Goal: Information Seeking & Learning: Learn about a topic

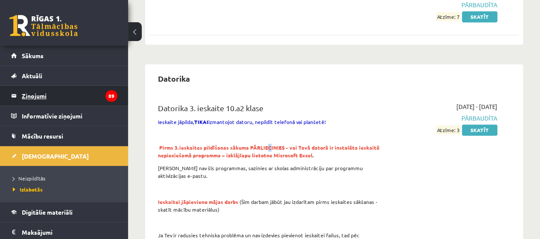
scroll to position [598, 0]
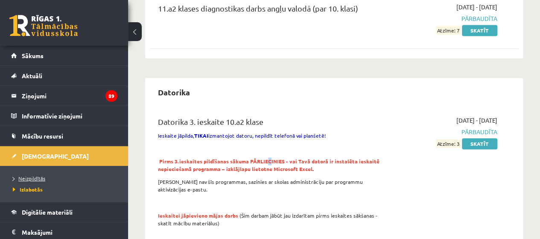
click at [37, 181] on link "Neizpildītās" at bounding box center [66, 178] width 107 height 8
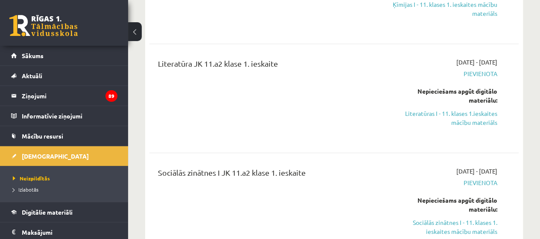
scroll to position [299, 0]
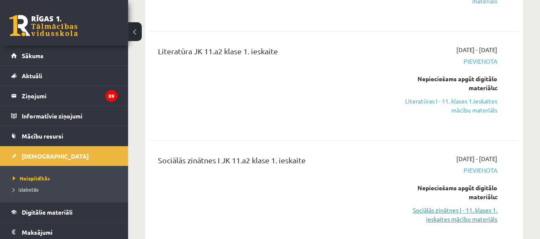
click at [460, 218] on link "Sociālās zinātnes I - 11. klases 1. ieskaites mācību materiāls" at bounding box center [445, 214] width 105 height 18
drag, startPoint x: 319, startPoint y: 62, endPoint x: 234, endPoint y: 71, distance: 84.7
click at [234, 71] on div "Literatūra JK 11.a2 klase 1. ieskaite" at bounding box center [269, 85] width 235 height 81
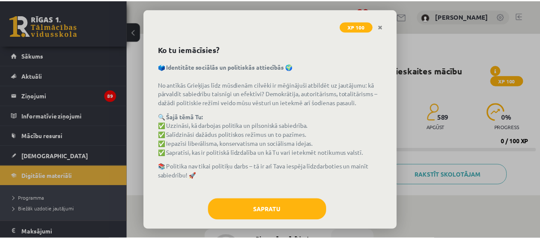
scroll to position [38, 0]
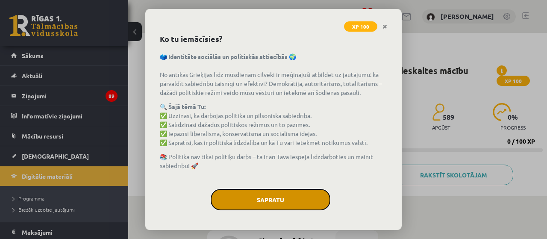
click at [288, 201] on button "Sapratu" at bounding box center [271, 199] width 120 height 21
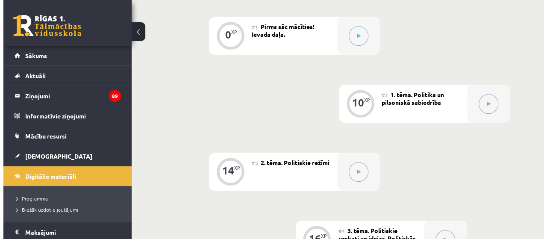
scroll to position [171, 0]
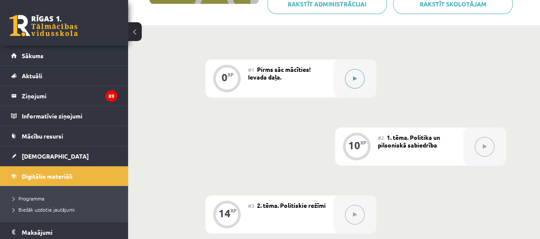
click at [355, 77] on icon at bounding box center [355, 78] width 4 height 5
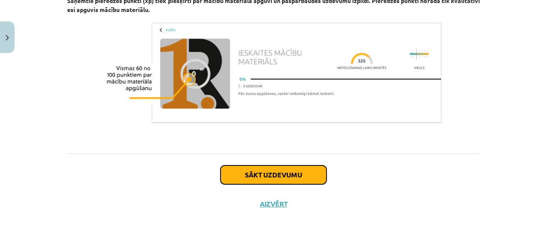
click at [311, 169] on button "Sākt uzdevumu" at bounding box center [273, 174] width 106 height 19
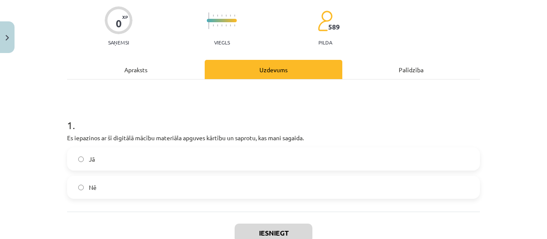
scroll to position [107, 0]
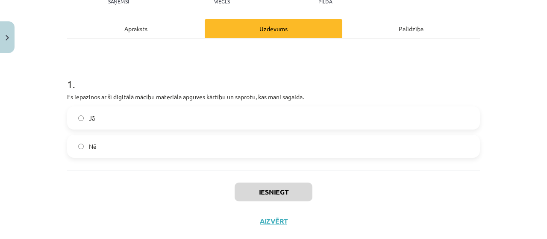
click at [242, 115] on label "Jā" at bounding box center [273, 117] width 411 height 21
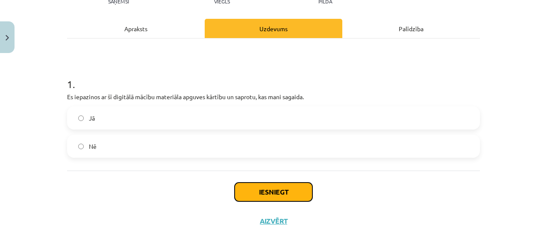
click at [270, 198] on button "Iesniegt" at bounding box center [273, 191] width 78 height 19
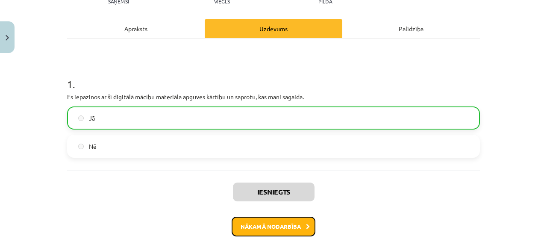
click at [302, 228] on button "Nākamā nodarbība" at bounding box center [273, 227] width 84 height 20
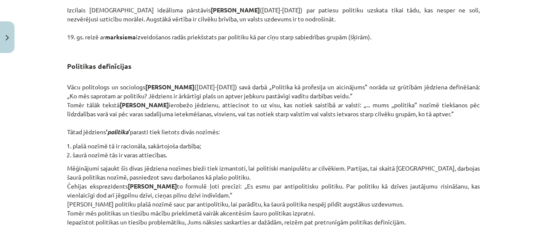
scroll to position [790, 0]
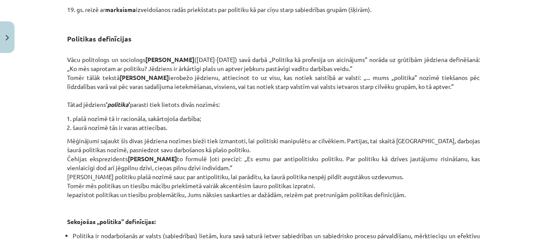
drag, startPoint x: 471, startPoint y: 173, endPoint x: 468, endPoint y: 170, distance: 4.9
drag, startPoint x: 468, startPoint y: 170, endPoint x: 489, endPoint y: 166, distance: 22.1
click at [488, 166] on div "Mācību tēma: Sociālās zinātnes i - 11. klases 1. ieskaites mācību materiāls #2 …" at bounding box center [273, 119] width 547 height 239
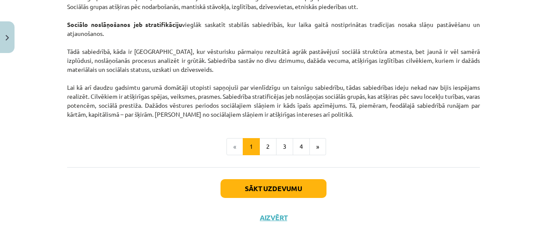
scroll to position [1409, 0]
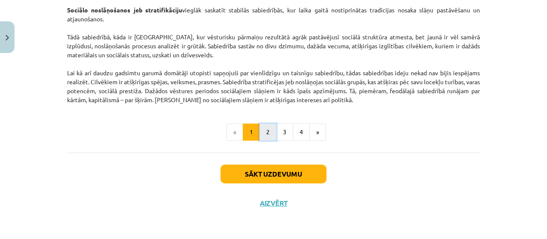
click at [270, 130] on button "2" at bounding box center [267, 131] width 17 height 17
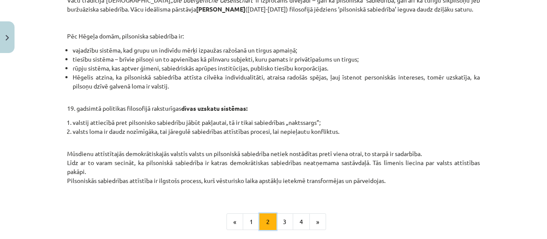
scroll to position [351, 0]
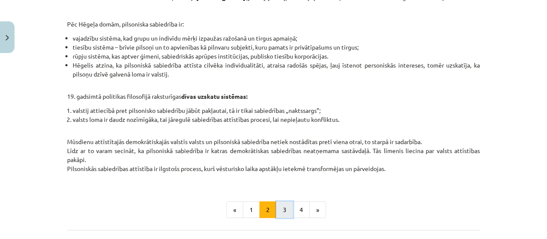
click at [277, 218] on button "3" at bounding box center [284, 209] width 17 height 17
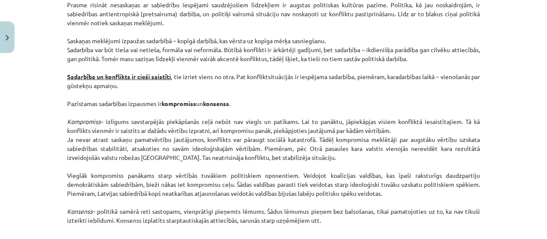
scroll to position [1203, 0]
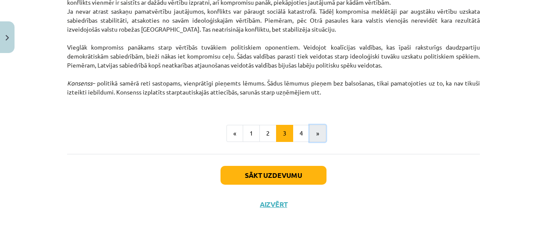
click at [314, 138] on button "»" at bounding box center [317, 133] width 17 height 17
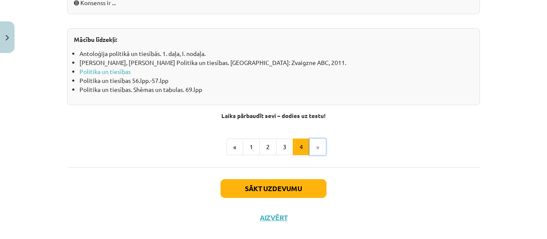
scroll to position [1032, 0]
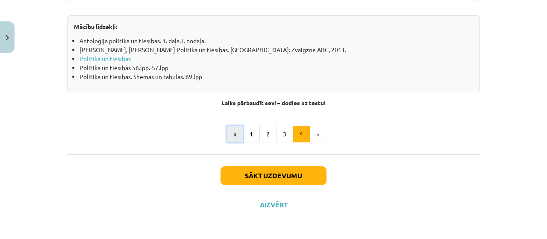
click at [229, 130] on button "«" at bounding box center [234, 134] width 17 height 17
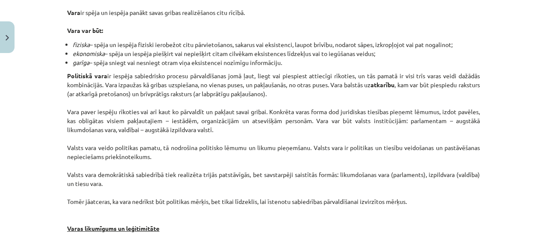
scroll to position [238, 0]
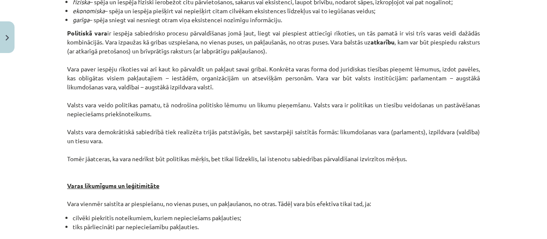
click at [351, 157] on p "Politiskā vara ir iespēja sabiedrisko procesu pārvaldīšanas jomā ļaut, liegt va…" at bounding box center [273, 118] width 413 height 179
click at [346, 124] on p "Politiskā vara ir iespēja sabiedrisko procesu pārvaldīšanas jomā ļaut, liegt va…" at bounding box center [273, 118] width 413 height 179
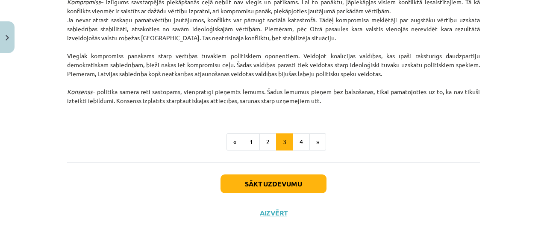
scroll to position [1203, 0]
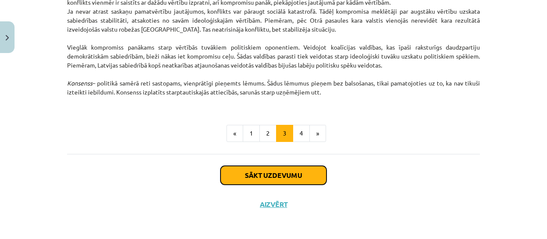
click at [264, 178] on button "Sākt uzdevumu" at bounding box center [273, 175] width 106 height 19
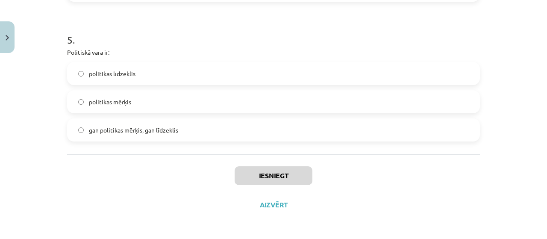
scroll to position [711, 0]
click at [160, 69] on label "politikas līdzeklis" at bounding box center [273, 72] width 411 height 21
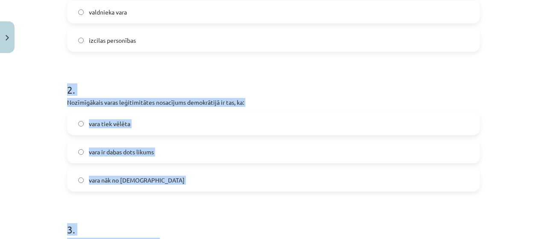
scroll to position [113, 0]
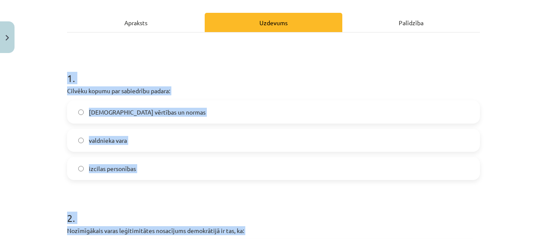
drag, startPoint x: 62, startPoint y: 88, endPoint x: 55, endPoint y: 64, distance: 24.9
click at [55, 64] on div "Mācību tēma: Sociālās zinātnes i - 11. klases 1. ieskaites mācību materiāls #2 …" at bounding box center [273, 119] width 547 height 239
copy form "1 . Cilvēku kopumu par sabiedrību padara: kopīgās vērtības un normas valdnieka …"
click at [135, 110] on span "[DEMOGRAPHIC_DATA] vērtības un normas" at bounding box center [147, 112] width 117 height 9
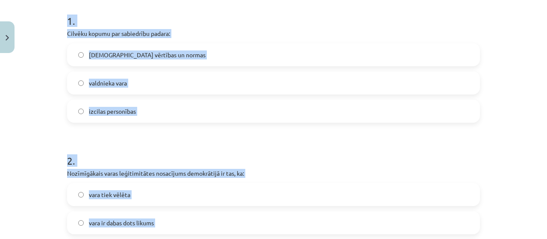
scroll to position [241, 0]
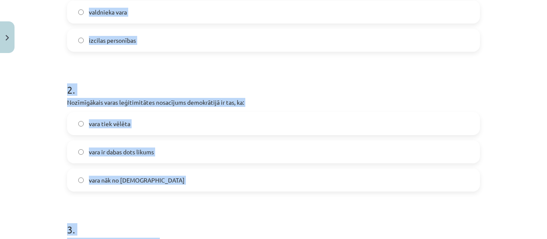
click at [116, 128] on label "vara tiek vēlēta" at bounding box center [273, 123] width 411 height 21
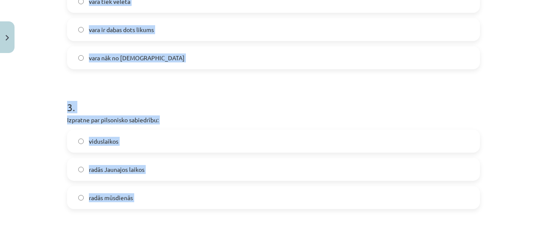
scroll to position [412, 0]
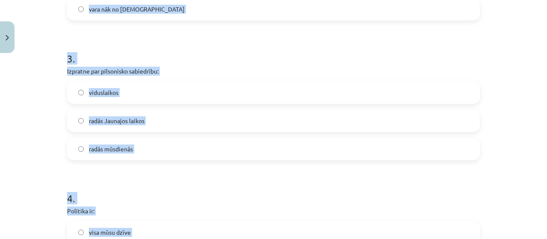
click at [143, 117] on label "radās Jaunajos laikos" at bounding box center [273, 120] width 411 height 21
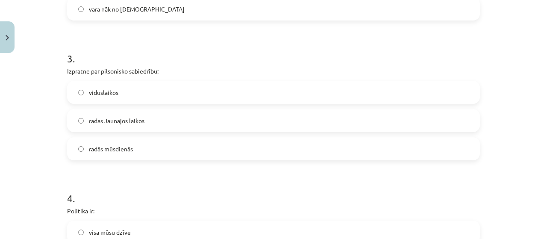
scroll to position [497, 0]
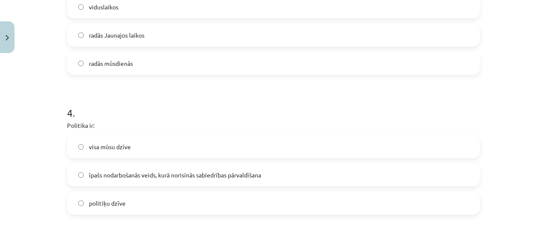
click at [143, 176] on span "īpašs nodarbošanās veids, kurā norisinās sabiedrības pārvaldīšana" at bounding box center [175, 174] width 172 height 9
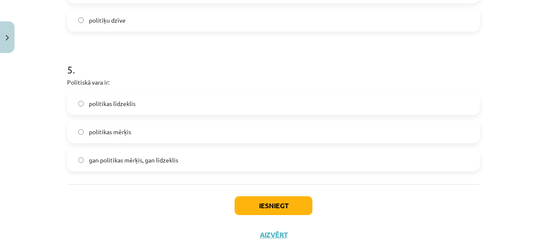
scroll to position [711, 0]
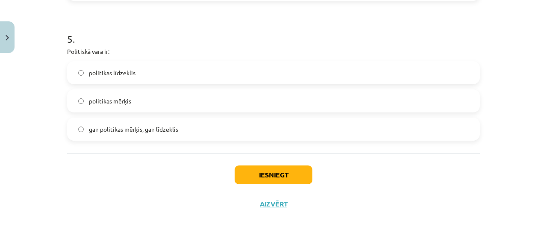
click at [194, 132] on label "gan politikas mērķis, gan līdzeklis" at bounding box center [273, 128] width 411 height 21
click at [243, 163] on div "Iesniegt Aizvērt" at bounding box center [273, 183] width 413 height 60
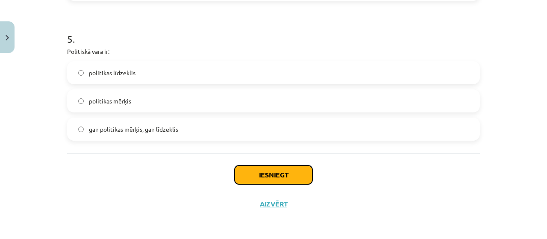
click at [247, 170] on button "Iesniegt" at bounding box center [273, 174] width 78 height 19
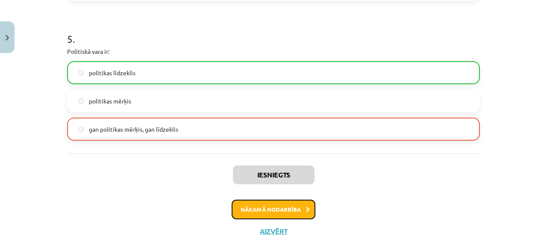
click at [264, 217] on button "Nākamā nodarbība" at bounding box center [273, 209] width 84 height 20
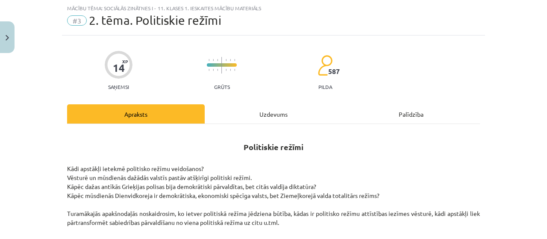
scroll to position [21, 0]
click at [262, 111] on div "Uzdevums" at bounding box center [274, 113] width 138 height 19
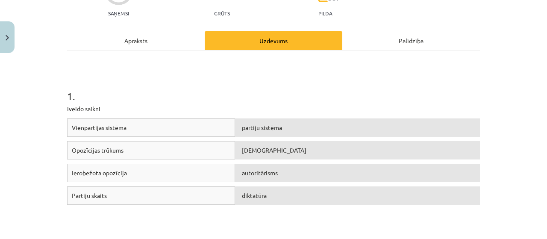
scroll to position [107, 0]
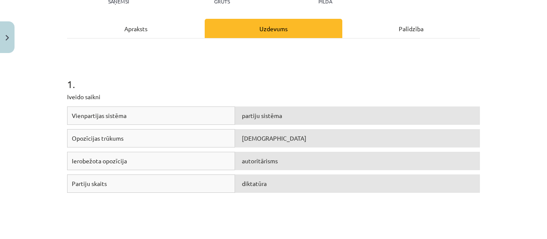
click at [141, 21] on div "Apraksts" at bounding box center [136, 28] width 138 height 19
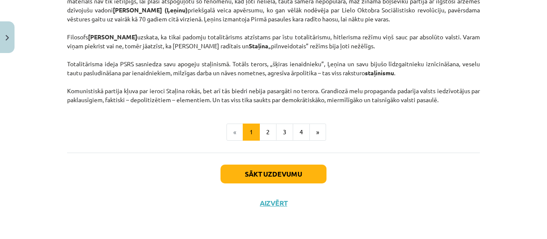
scroll to position [2229, 0]
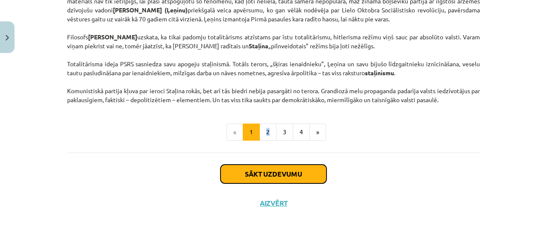
click at [265, 183] on button "Sākt uzdevumu" at bounding box center [273, 173] width 106 height 19
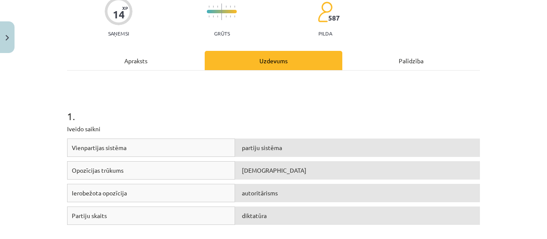
scroll to position [107, 0]
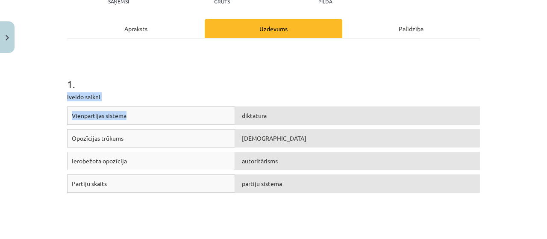
drag, startPoint x: 58, startPoint y: 100, endPoint x: 197, endPoint y: 111, distance: 140.1
click at [198, 111] on div "Mācību tēma: Sociālās zinātnes i - 11. klases 1. ieskaites mācību materiāls #3 …" at bounding box center [273, 119] width 547 height 239
drag, startPoint x: 220, startPoint y: 66, endPoint x: 166, endPoint y: 66, distance: 54.2
click at [121, 51] on div "1 . Iveido saikni Vienpartijas sistēma diktatūra Opozīcijas trūkums totalitāris…" at bounding box center [273, 140] width 413 height 188
drag, startPoint x: 240, startPoint y: 113, endPoint x: 196, endPoint y: 82, distance: 54.6
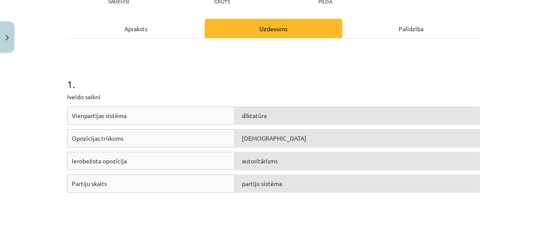
click at [196, 82] on h1 "1 ." at bounding box center [273, 76] width 413 height 26
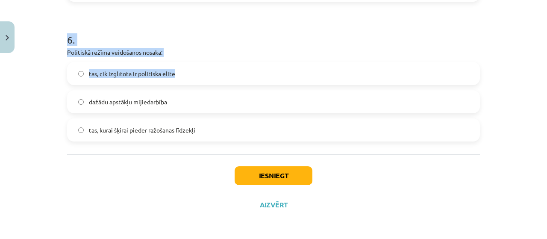
scroll to position [899, 0]
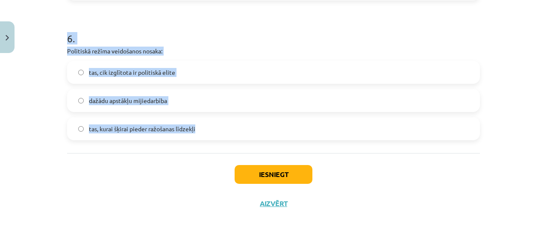
drag, startPoint x: 57, startPoint y: 41, endPoint x: 257, endPoint y: 127, distance: 217.4
click at [257, 127] on div "Mācību tēma: Sociālās zinātnes i - 11. klases 1. ieskaites mācību materiāls #3 …" at bounding box center [273, 119] width 547 height 239
copy form "Politiskais režīms: nav politiskās sistēmas funkcionēšanas veids ir sabiedrības…"
click at [140, 108] on label "dažādu apstākļu mijiedarbība" at bounding box center [273, 100] width 411 height 21
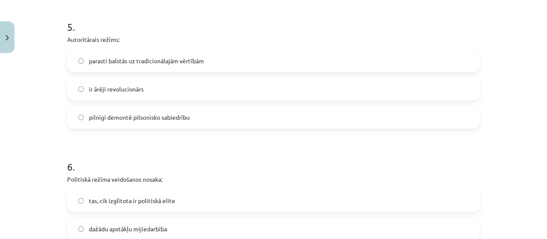
scroll to position [729, 0]
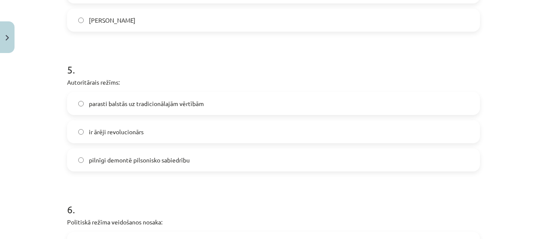
click at [157, 108] on label "parasti balstās uz tradicionālajām vērtībām" at bounding box center [273, 103] width 411 height 21
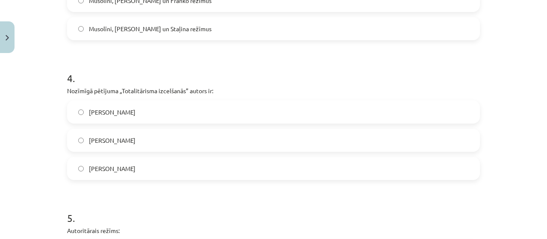
scroll to position [558, 0]
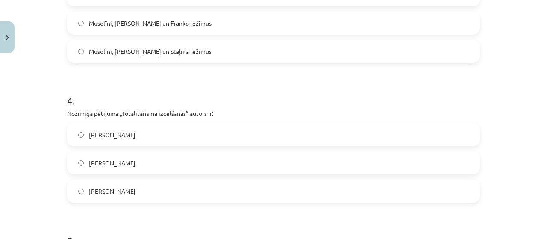
click at [153, 132] on label "[PERSON_NAME]" at bounding box center [273, 134] width 411 height 21
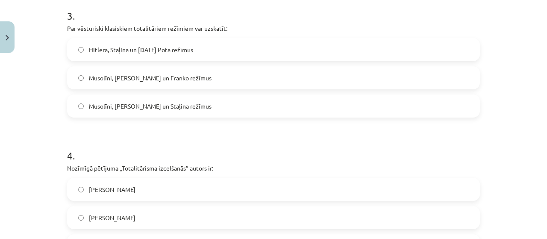
scroll to position [430, 0]
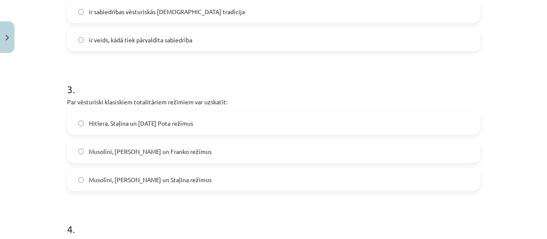
click at [167, 125] on span "Hitlera, Staļina un [DATE] Pota režīmus" at bounding box center [141, 123] width 104 height 9
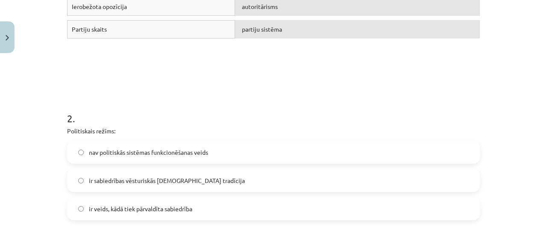
scroll to position [259, 0]
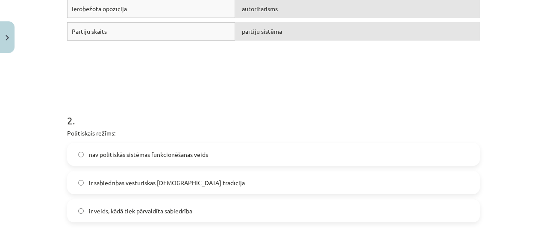
click at [159, 217] on label "ir veids, kādā tiek pārvaldīta sabiedrība" at bounding box center [273, 210] width 411 height 21
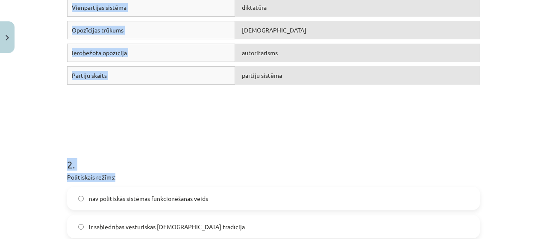
scroll to position [133, 0]
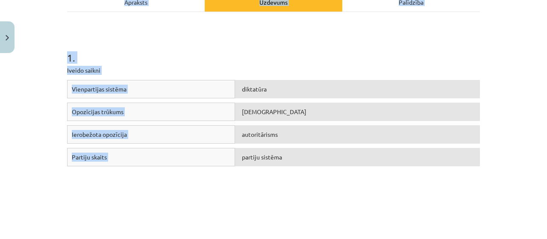
click at [205, 57] on h1 "1 ." at bounding box center [273, 50] width 413 height 26
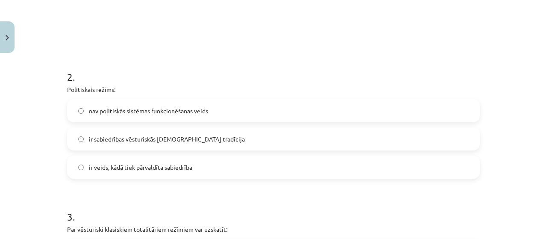
scroll to position [899, 0]
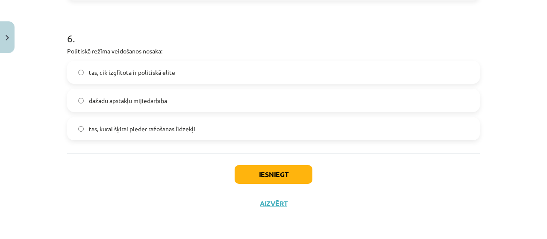
click at [289, 164] on div "Iesniegt Aizvērt" at bounding box center [273, 183] width 413 height 60
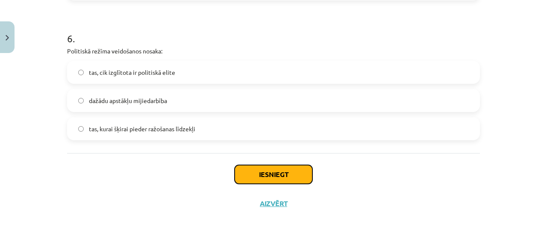
click at [289, 172] on button "Iesniegt" at bounding box center [273, 174] width 78 height 19
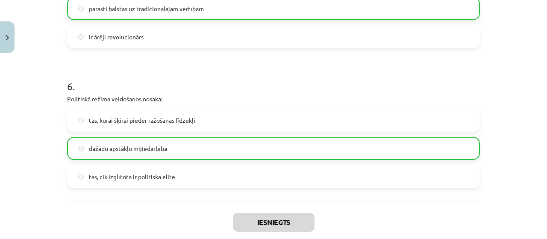
scroll to position [926, 0]
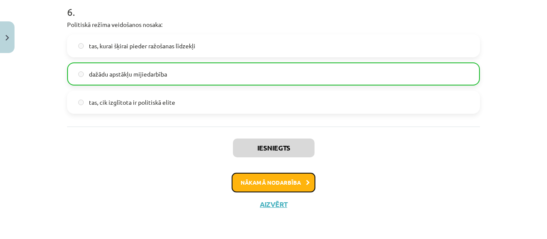
click at [256, 174] on button "Nākamā nodarbība" at bounding box center [273, 183] width 84 height 20
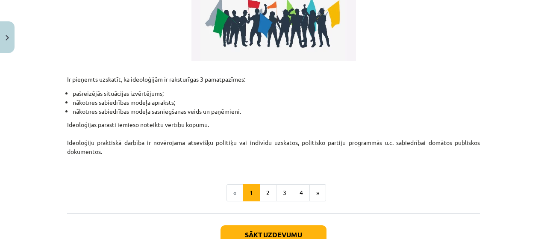
scroll to position [310, 0]
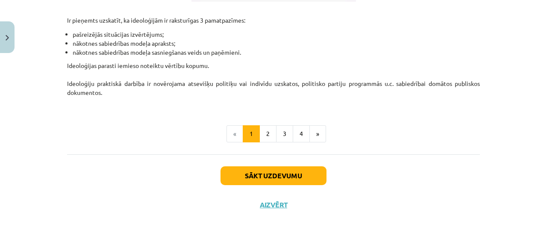
click at [238, 183] on div "Sākt uzdevumu Aizvērt" at bounding box center [273, 184] width 413 height 60
click at [259, 135] on button "2" at bounding box center [267, 133] width 17 height 17
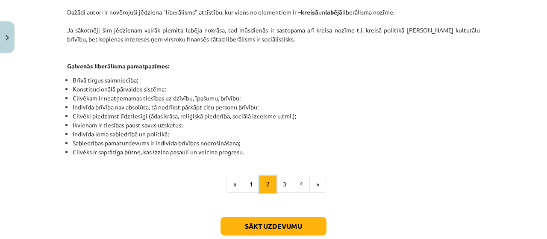
scroll to position [537, 0]
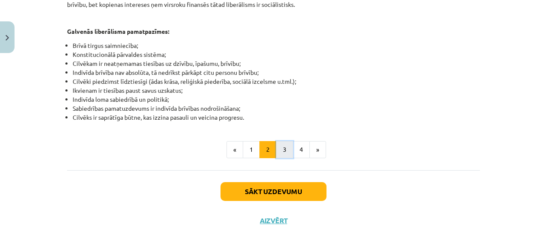
click at [279, 144] on button "3" at bounding box center [284, 149] width 17 height 17
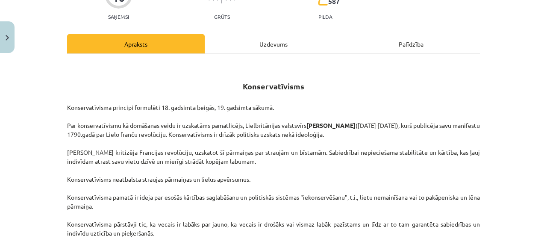
scroll to position [110, 0]
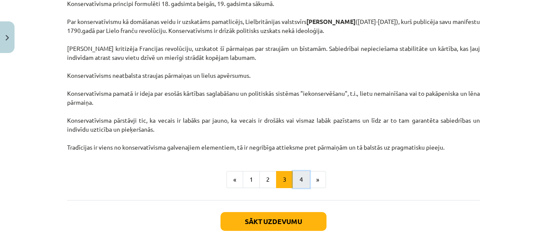
click at [296, 176] on button "4" at bounding box center [301, 179] width 17 height 17
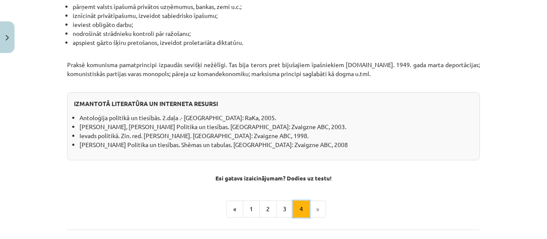
scroll to position [800, 0]
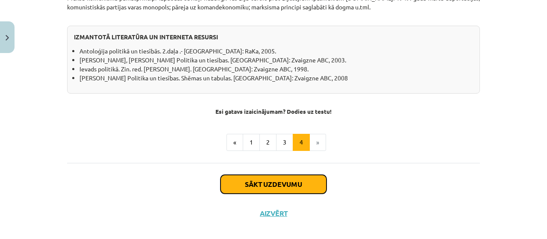
click at [259, 175] on button "Sākt uzdevumu" at bounding box center [273, 184] width 106 height 19
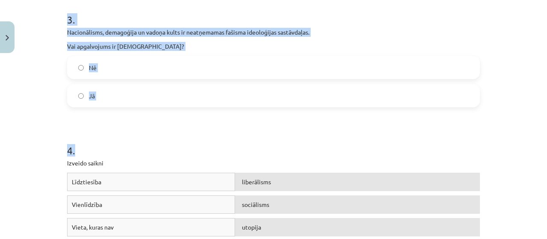
scroll to position [427, 0]
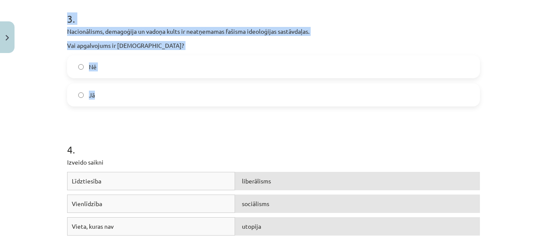
drag, startPoint x: 66, startPoint y: 35, endPoint x: 220, endPoint y: 93, distance: 164.1
click at [220, 93] on form "1 . Vislielākie sociāldemokrātu atbalstītāji ir ASV darbaļaudis. Vai apgalvojum…" at bounding box center [273, 209] width 413 height 933
copy form "Vislielākie sociāldemokrātu atbalstītāji ir ASV darbaļaudis. Vai apgalvojums ir…"
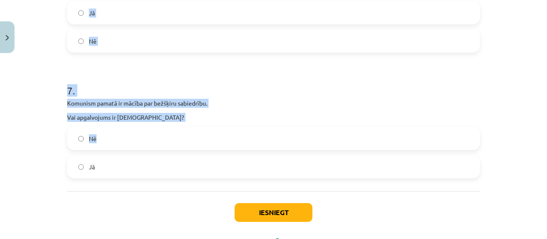
scroll to position [963, 0]
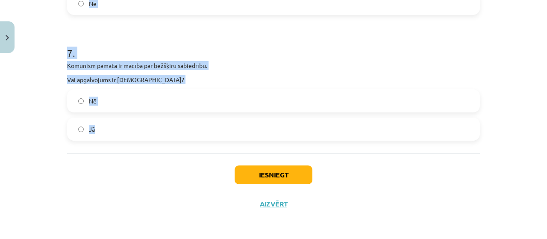
drag, startPoint x: 59, startPoint y: 91, endPoint x: 161, endPoint y: 125, distance: 107.5
click at [161, 125] on div "Mācību tēma: Sociālās zinātnes i - 11. klases 1. ieskaites mācību materiāls #4 …" at bounding box center [273, 119] width 547 height 239
copy form "Deportācijas Latvijā tika realizētas radikālā liberālisma idejas ietvaros. Vai …"
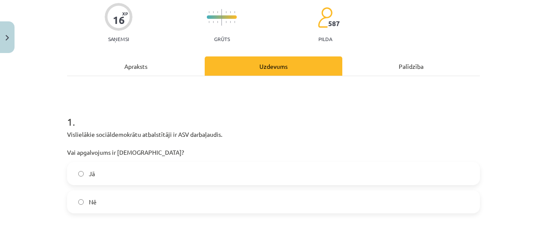
scroll to position [128, 0]
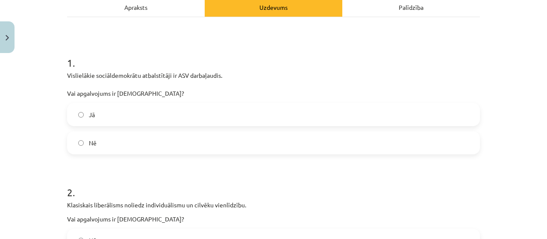
click at [112, 131] on div "Nē" at bounding box center [273, 142] width 413 height 23
click at [120, 143] on label "Nē" at bounding box center [273, 142] width 411 height 21
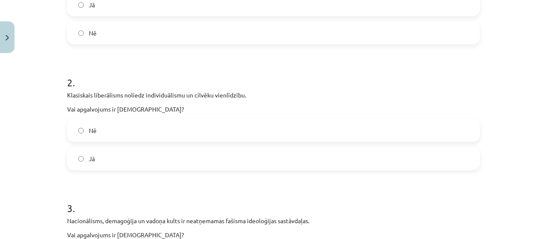
scroll to position [299, 0]
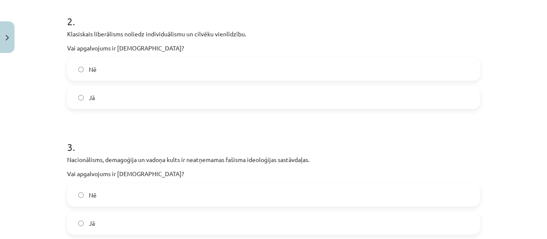
click at [110, 70] on label "Nē" at bounding box center [273, 69] width 411 height 21
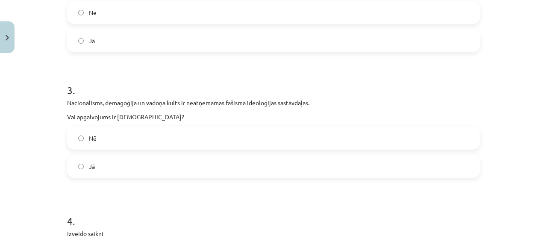
scroll to position [384, 0]
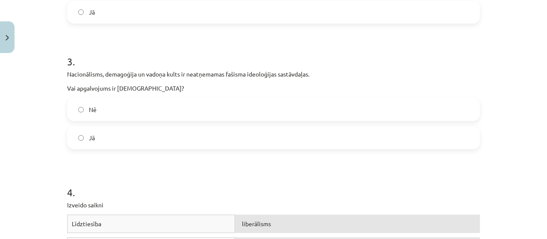
click at [106, 138] on label "Jā" at bounding box center [273, 137] width 411 height 21
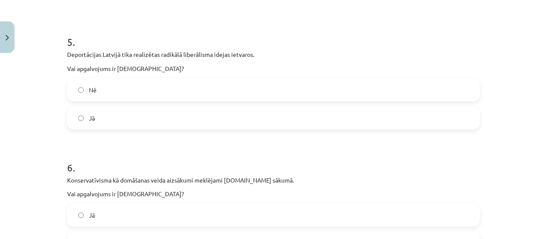
scroll to position [726, 0]
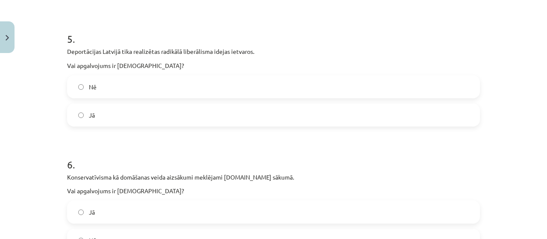
click at [111, 91] on label "Nē" at bounding box center [273, 86] width 411 height 21
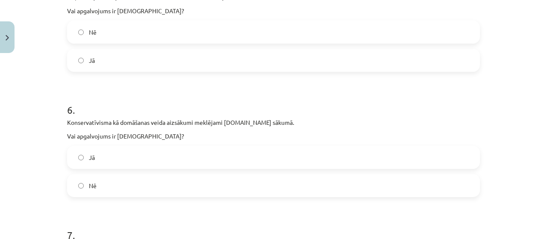
scroll to position [811, 0]
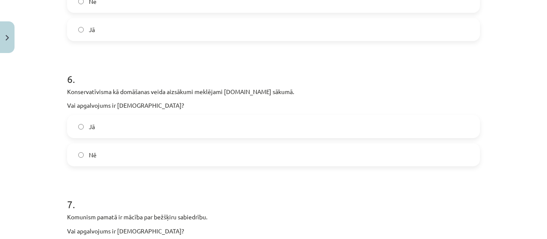
drag, startPoint x: 108, startPoint y: 160, endPoint x: 107, endPoint y: 153, distance: 7.3
click at [108, 159] on label "Nē" at bounding box center [273, 154] width 411 height 21
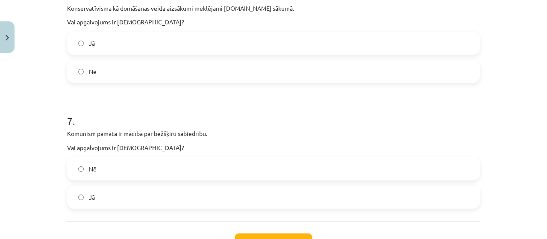
scroll to position [897, 0]
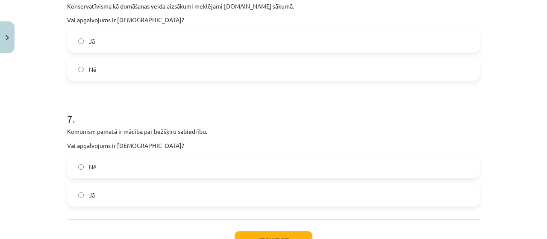
click at [105, 193] on label "Jā" at bounding box center [273, 194] width 411 height 21
click at [280, 231] on button "Iesniegt" at bounding box center [273, 240] width 78 height 19
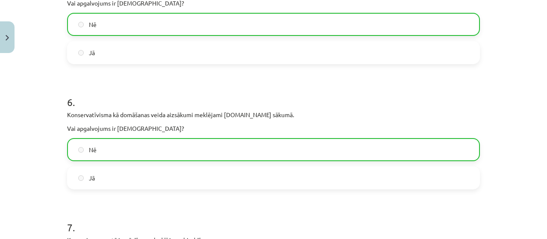
scroll to position [990, 0]
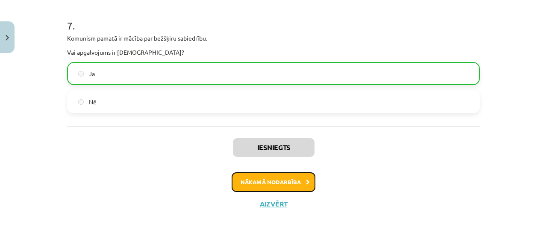
click at [287, 185] on button "Nākamā nodarbība" at bounding box center [273, 182] width 84 height 20
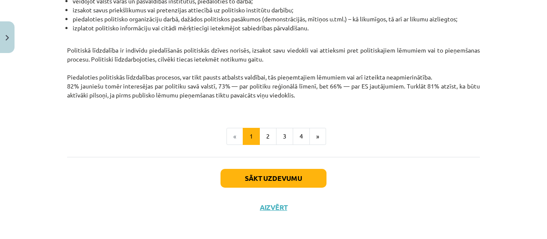
scroll to position [274, 0]
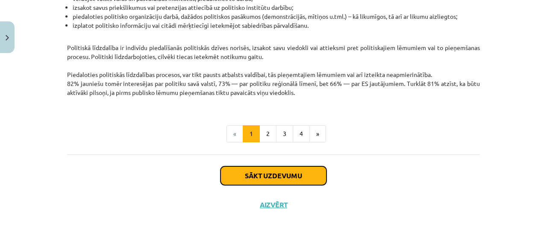
click at [254, 173] on button "Sākt uzdevumu" at bounding box center [273, 175] width 106 height 19
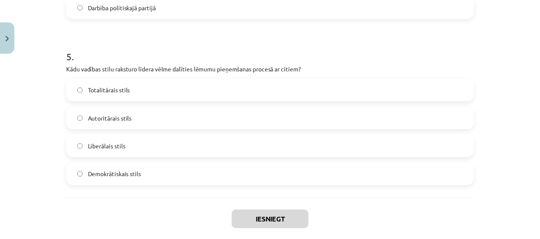
scroll to position [852, 0]
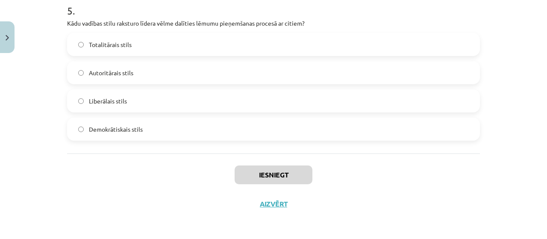
click at [272, 211] on div "Iesniegt Aizvērt" at bounding box center [273, 183] width 413 height 60
click at [274, 204] on button "Aizvērt" at bounding box center [273, 203] width 32 height 9
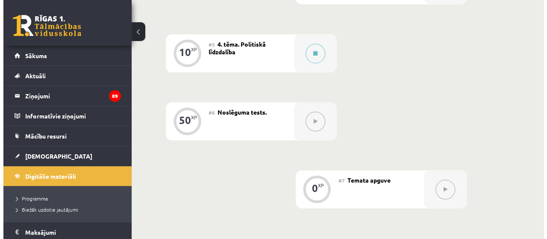
scroll to position [470, 0]
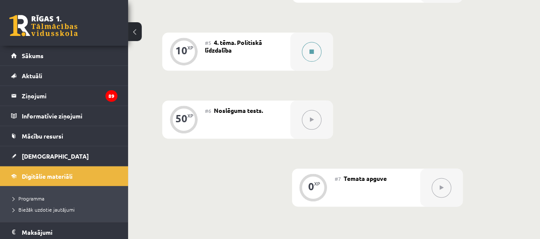
click at [310, 52] on icon at bounding box center [312, 51] width 4 height 5
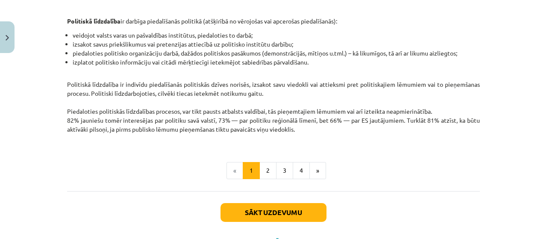
scroll to position [274, 0]
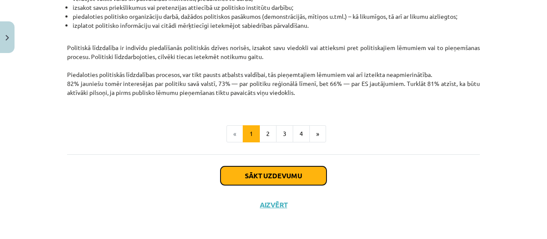
click at [304, 173] on button "Sākt uzdevumu" at bounding box center [273, 175] width 106 height 19
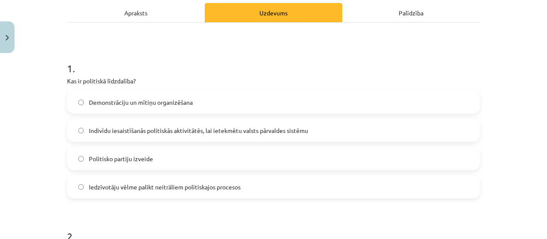
scroll to position [21, 0]
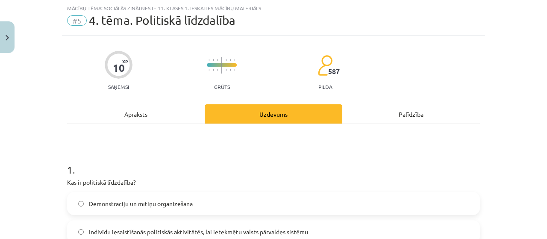
click at [144, 105] on div "Apraksts" at bounding box center [136, 113] width 138 height 19
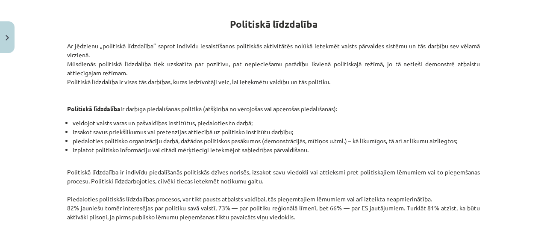
scroll to position [274, 0]
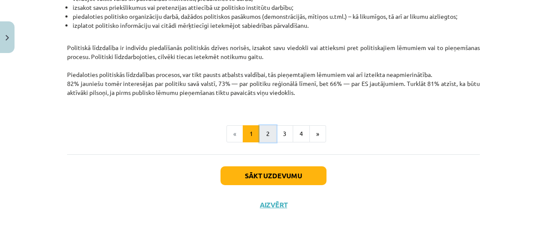
click at [269, 133] on button "2" at bounding box center [267, 133] width 17 height 17
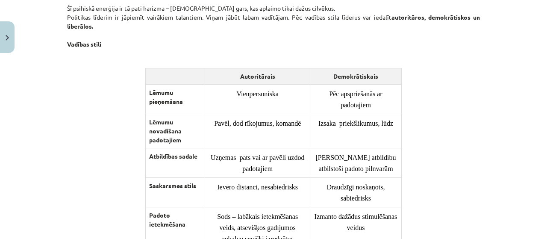
scroll to position [778, 0]
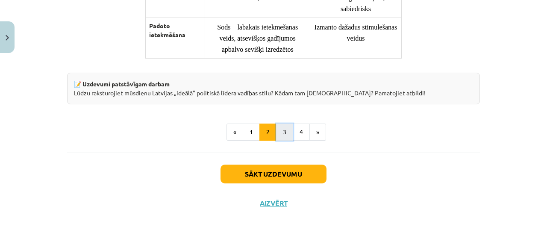
click at [277, 126] on button "3" at bounding box center [284, 131] width 17 height 17
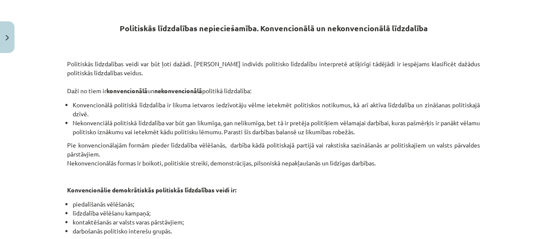
scroll to position [152, 0]
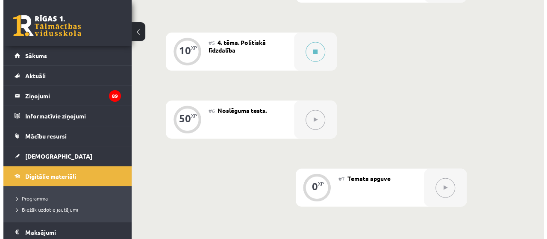
scroll to position [470, 0]
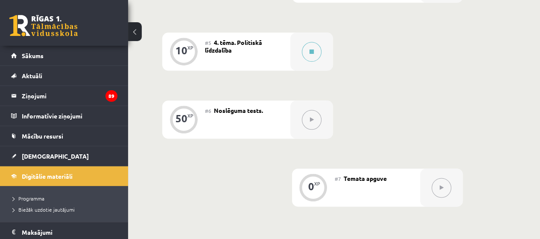
click at [320, 123] on button at bounding box center [312, 120] width 20 height 20
click at [307, 54] on button at bounding box center [312, 52] width 20 height 20
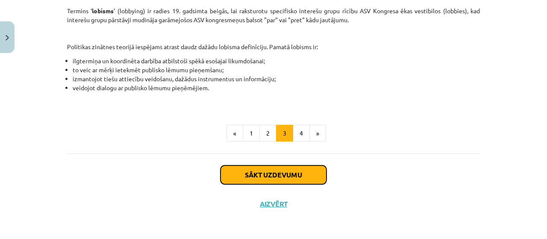
click at [272, 171] on button "Sākt uzdevumu" at bounding box center [273, 174] width 106 height 19
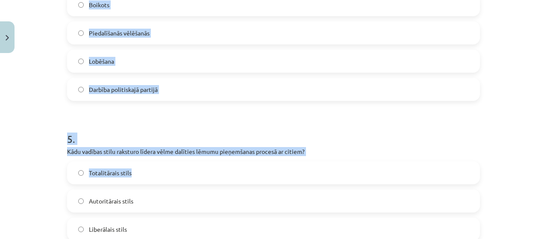
scroll to position [852, 0]
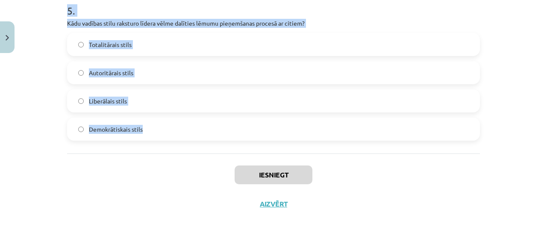
drag, startPoint x: 64, startPoint y: 79, endPoint x: 185, endPoint y: 130, distance: 131.5
click at [185, 130] on div "Mācību tēma: Sociālās zinātnes i - 11. klases 1. ieskaites mācību materiāls #5 …" at bounding box center [273, 119] width 547 height 239
copy form "Kas ir politiskā līdzdalība? Demonstrāciju un mītiņu organizēšana Indivīdu iesa…"
